Goal: Information Seeking & Learning: Learn about a topic

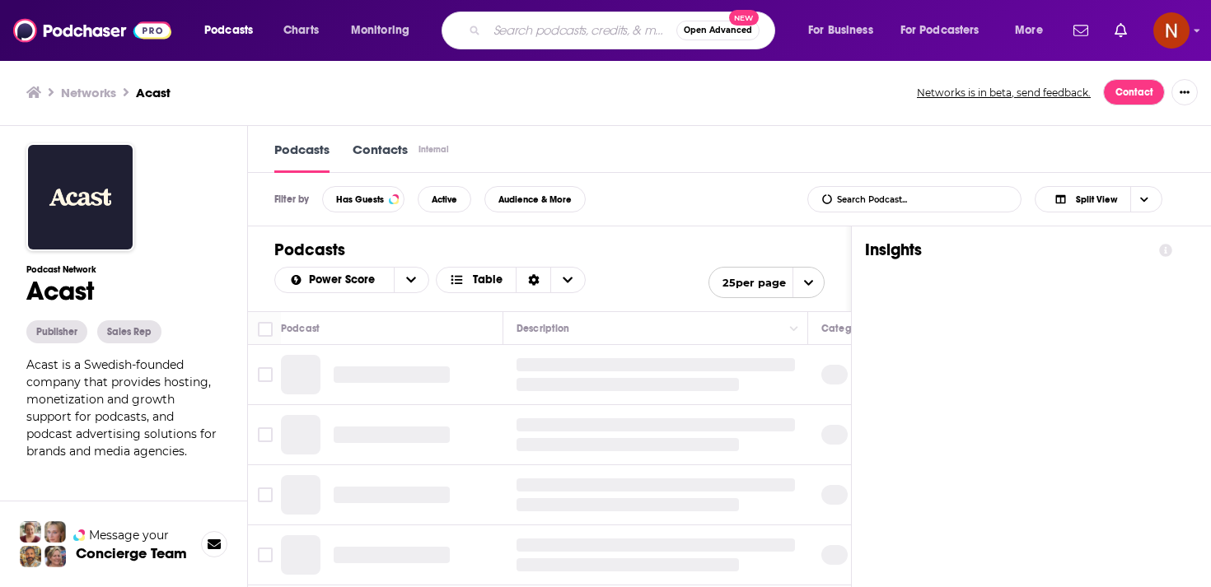
click at [571, 34] on input "Search podcasts, credits, & more..." at bounding box center [581, 30] width 189 height 26
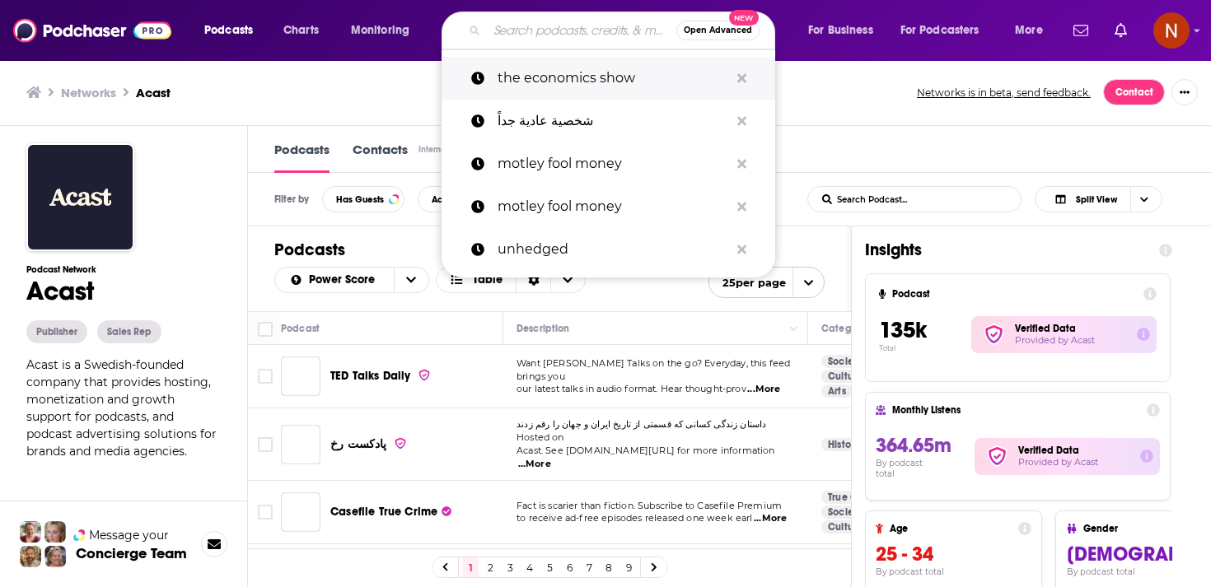
paste input "شخصية عادية جيداً"
type input "شخصية عادية جيداً"
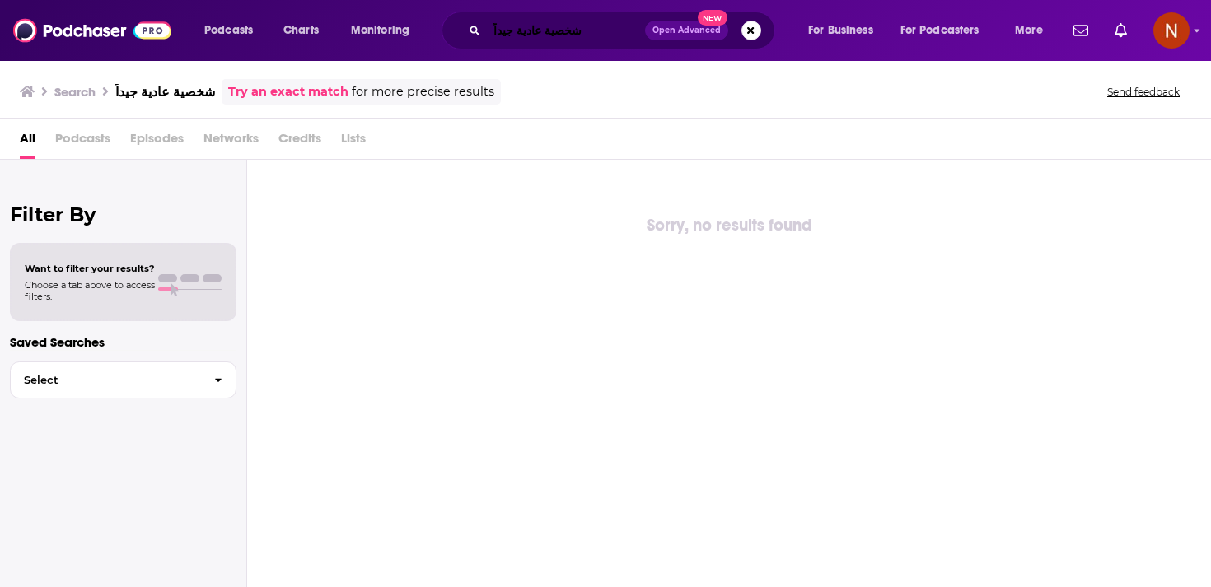
click at [557, 40] on input "شخصية عادية جيداً" at bounding box center [566, 30] width 158 height 26
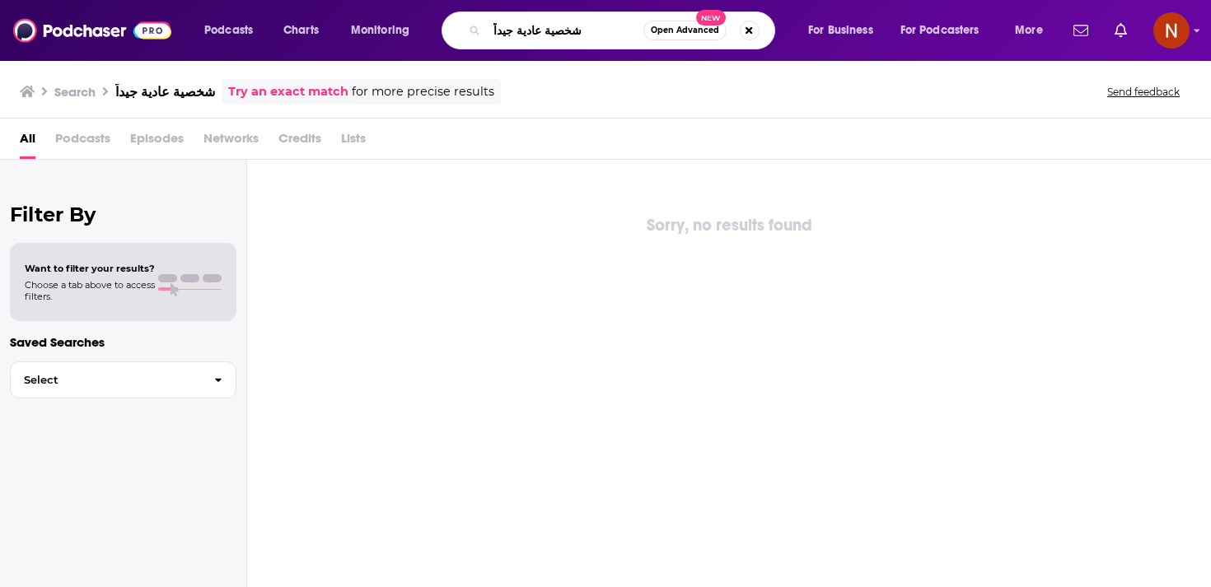
click at [557, 40] on input "شخصية عادية جيداً" at bounding box center [565, 30] width 157 height 26
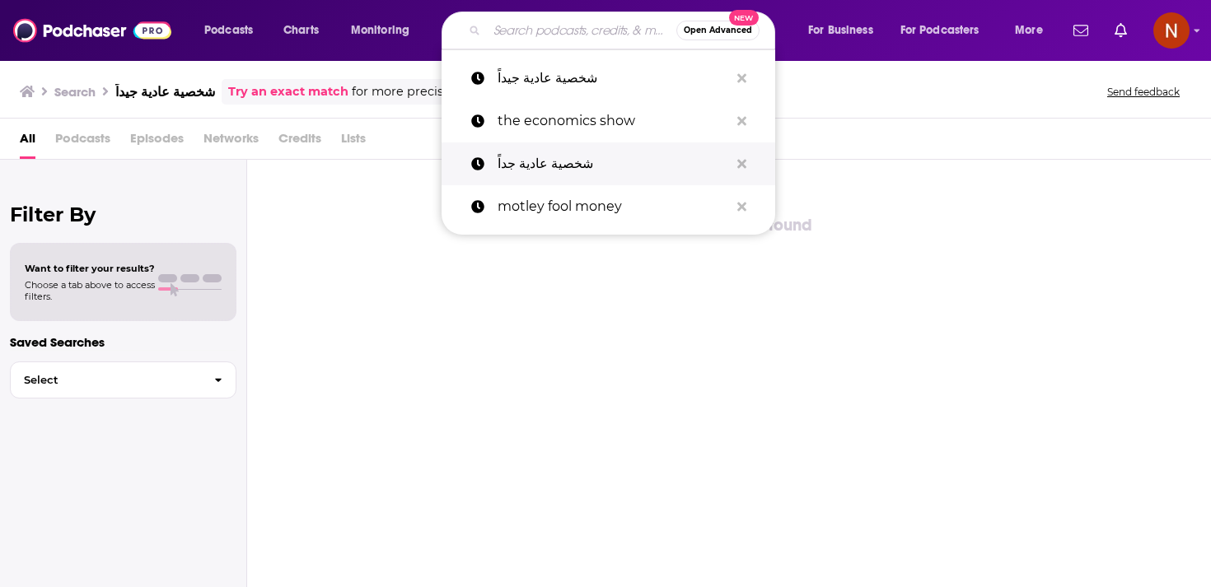
click at [523, 159] on p "شخصية عادية جداً" at bounding box center [613, 164] width 231 height 43
type input "شخصية عادية جداً"
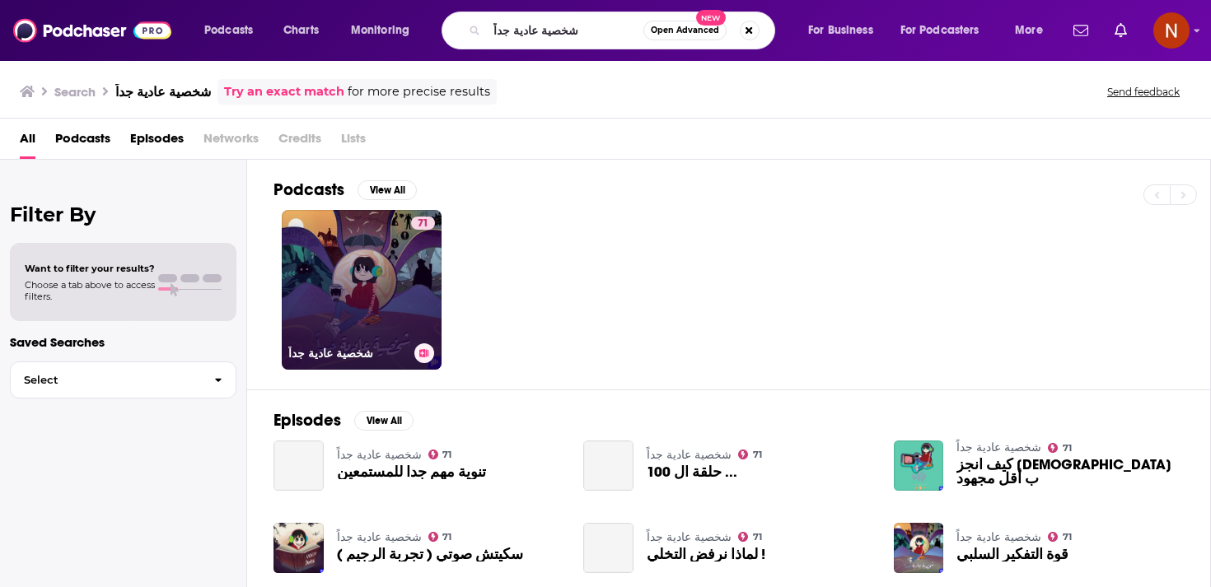
click at [377, 290] on link "71 شخصية عادية جداً" at bounding box center [362, 290] width 160 height 160
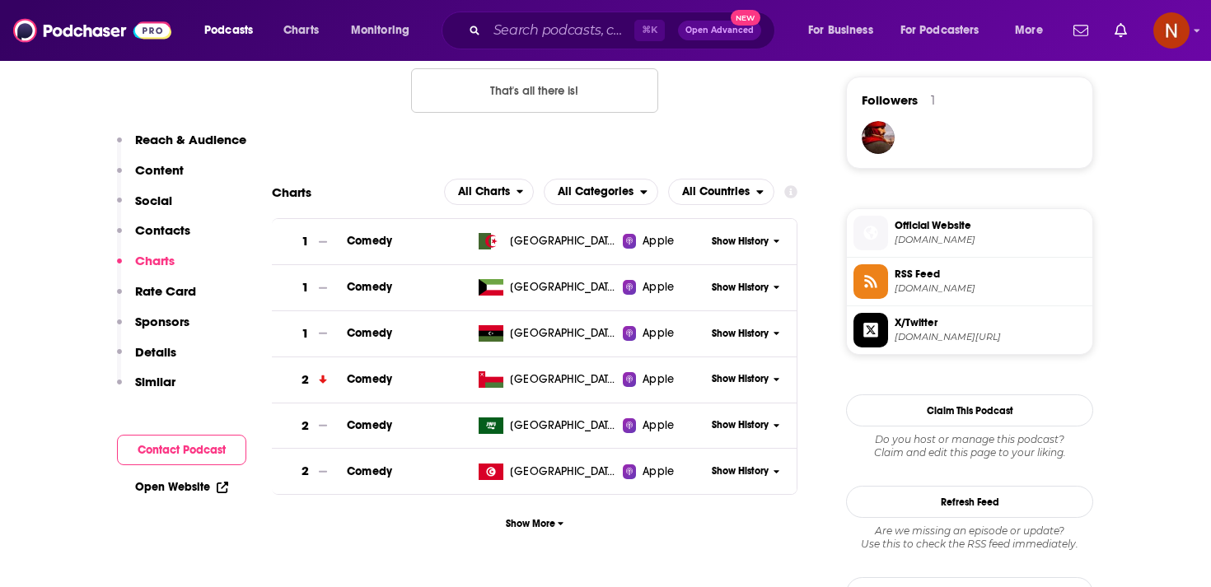
scroll to position [1207, 0]
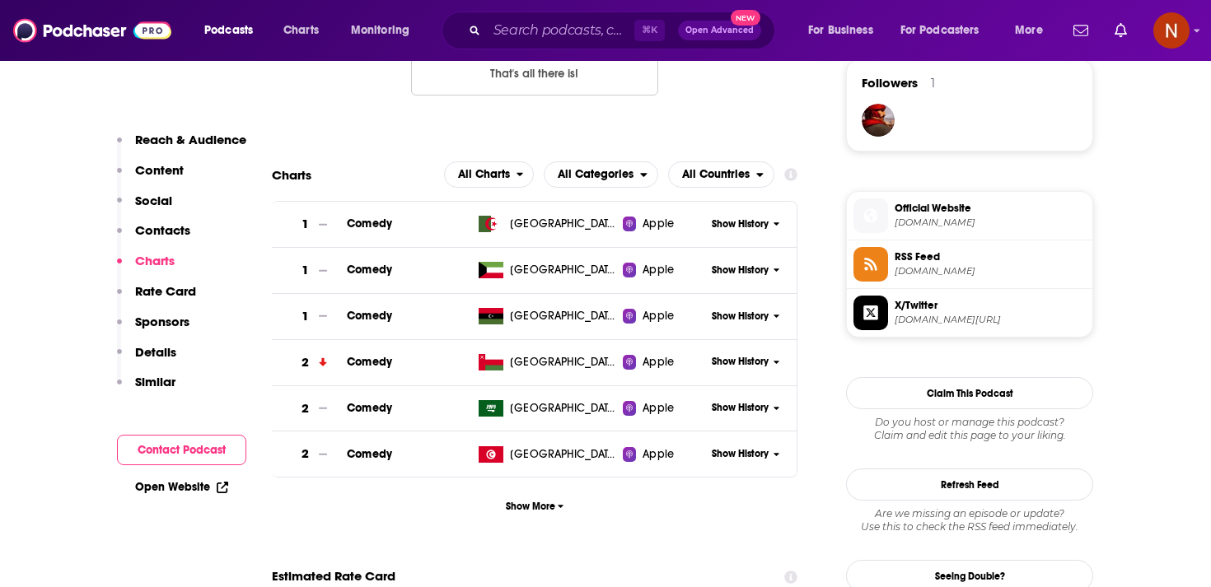
click at [533, 411] on span "[GEOGRAPHIC_DATA]" at bounding box center [563, 408] width 107 height 16
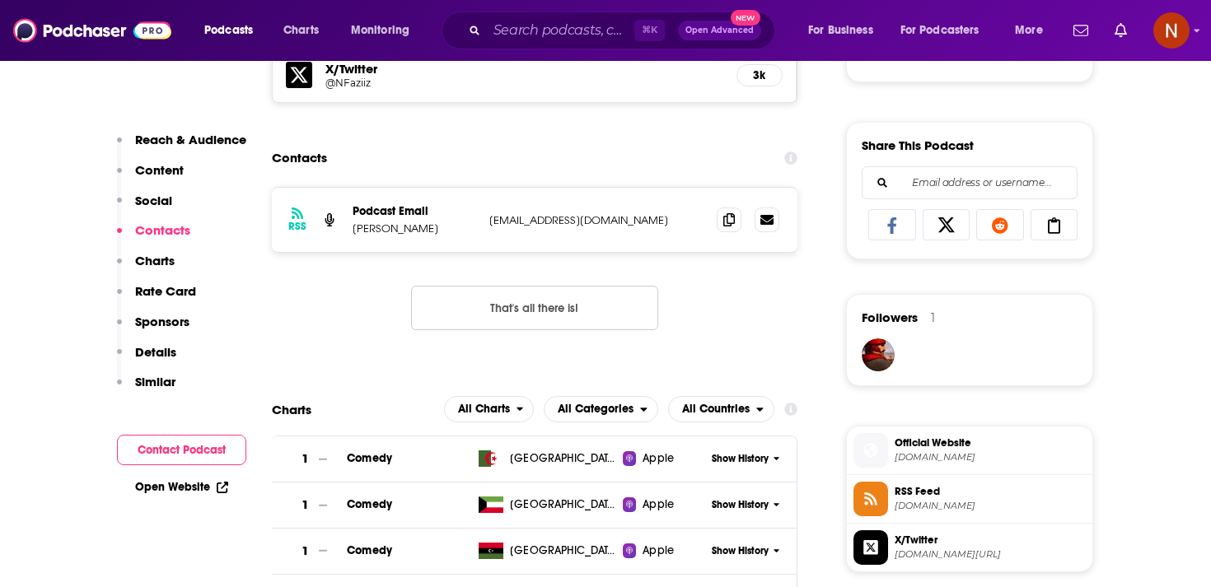
scroll to position [982, 0]
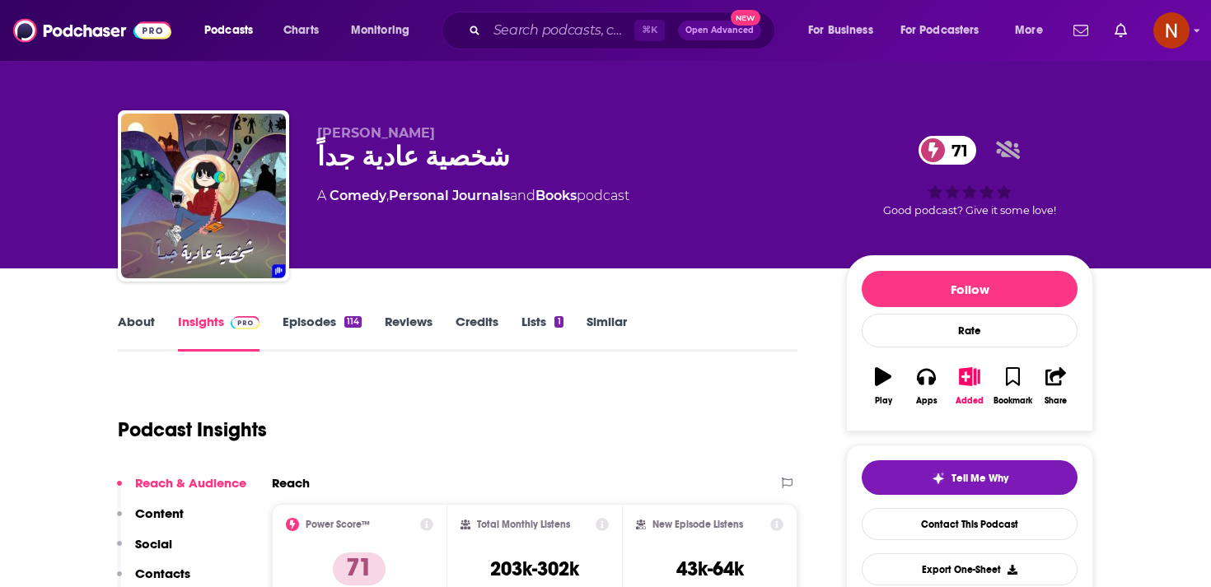
click at [522, 444] on div "Podcast Insights" at bounding box center [451, 420] width 666 height 84
